Goal: Task Accomplishment & Management: Use online tool/utility

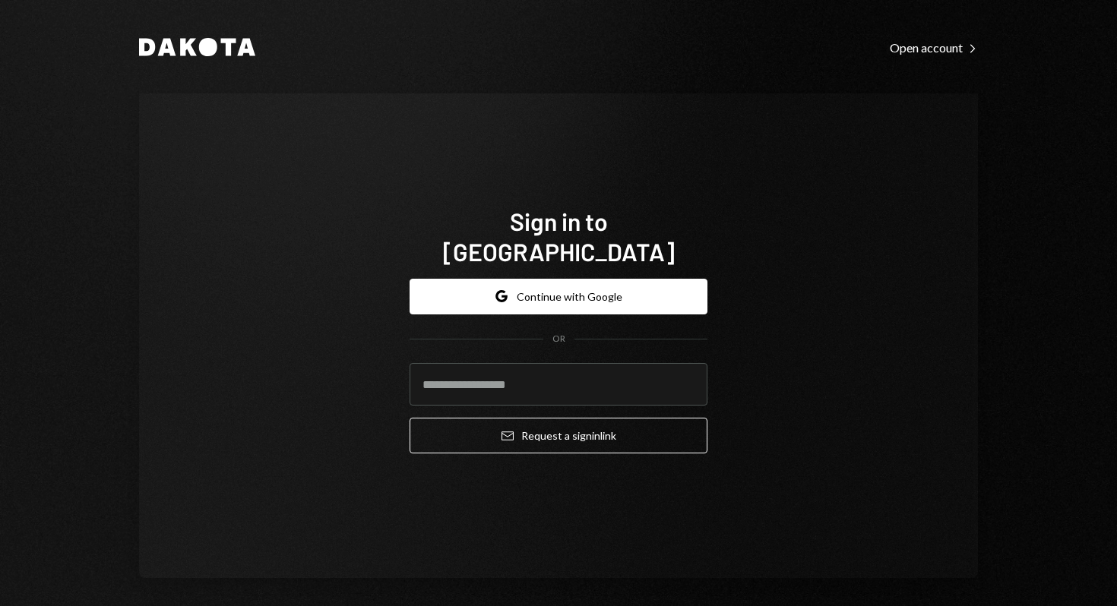
type input "**********"
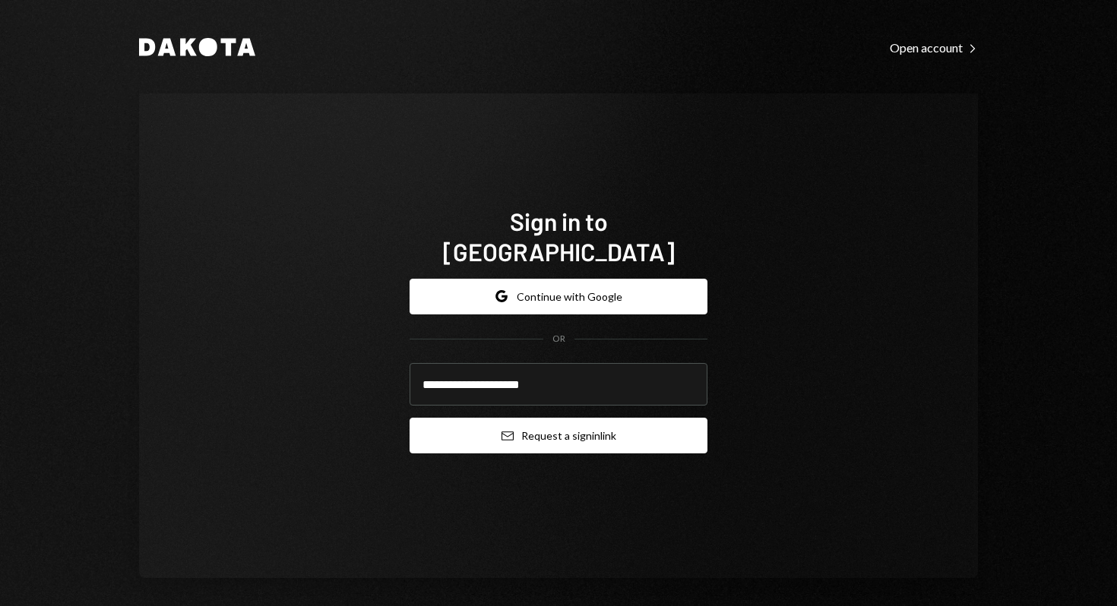
click at [547, 428] on button "Email Request a sign in link" at bounding box center [559, 436] width 298 height 36
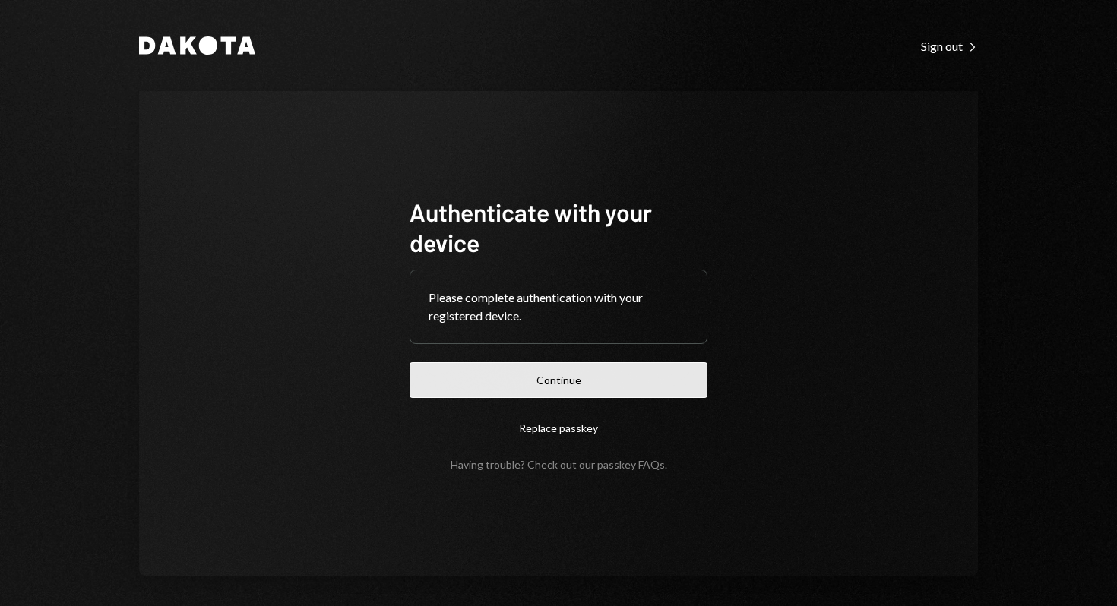
click at [585, 386] on button "Continue" at bounding box center [559, 380] width 298 height 36
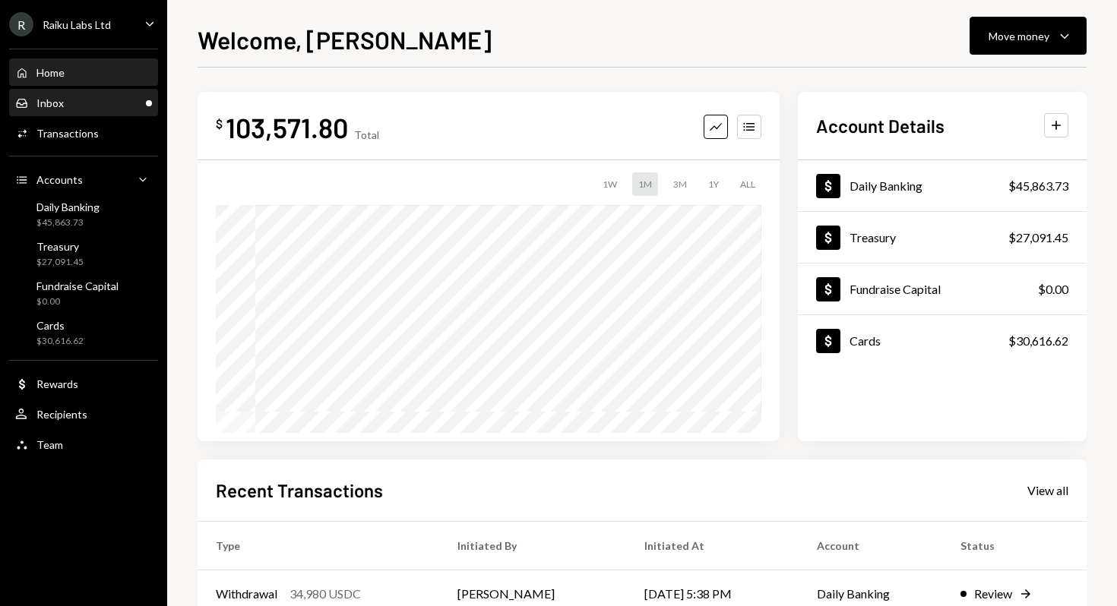
click at [105, 96] on div "Inbox Inbox" at bounding box center [83, 103] width 137 height 14
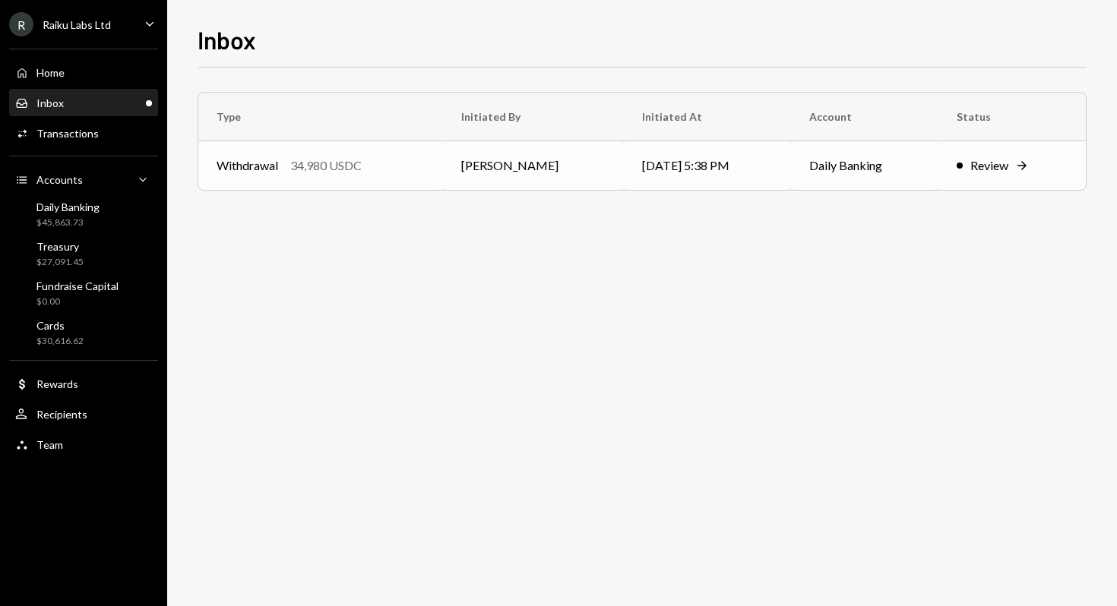
click at [968, 178] on td "Review Right Arrow" at bounding box center [1011, 165] width 147 height 49
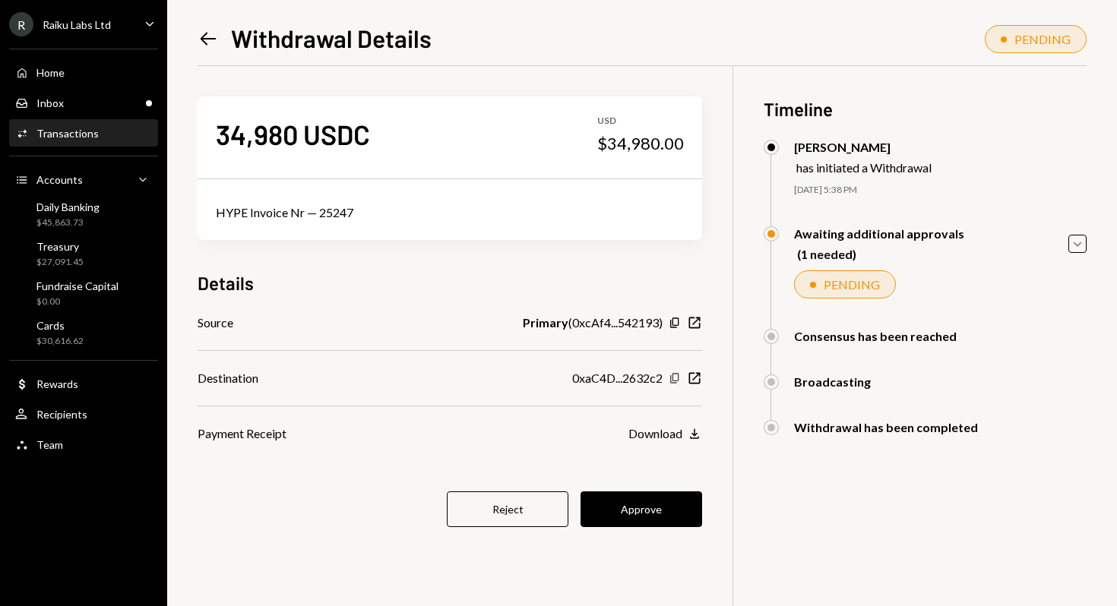
click at [669, 378] on icon "Copy" at bounding box center [675, 378] width 12 height 12
click at [625, 516] on button "Approve" at bounding box center [641, 510] width 122 height 36
